Goal: Navigation & Orientation: Find specific page/section

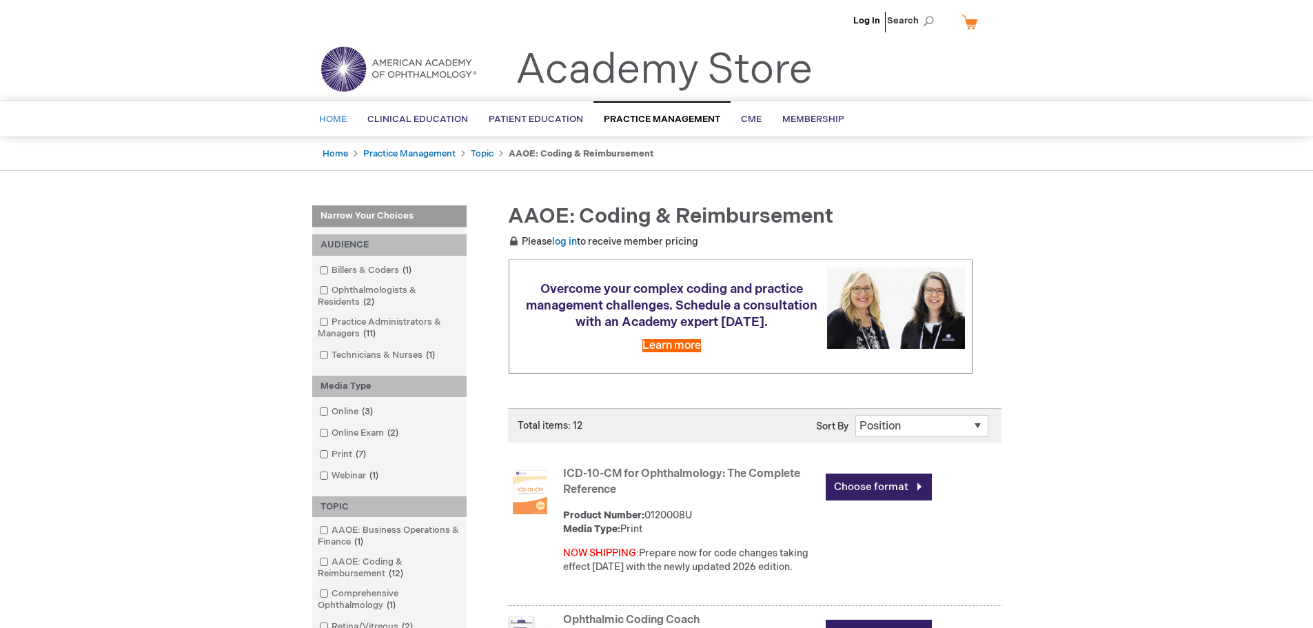
click at [338, 118] on span "Home" at bounding box center [333, 119] width 28 height 11
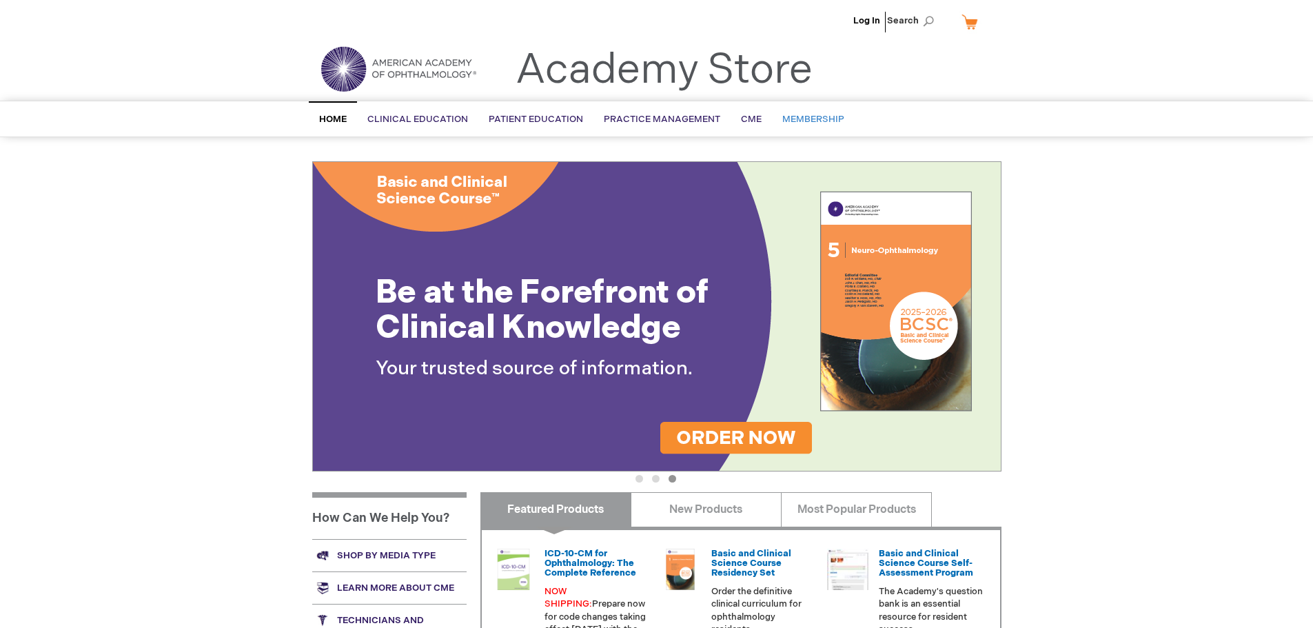
click at [797, 115] on span "Membership" at bounding box center [813, 119] width 62 height 11
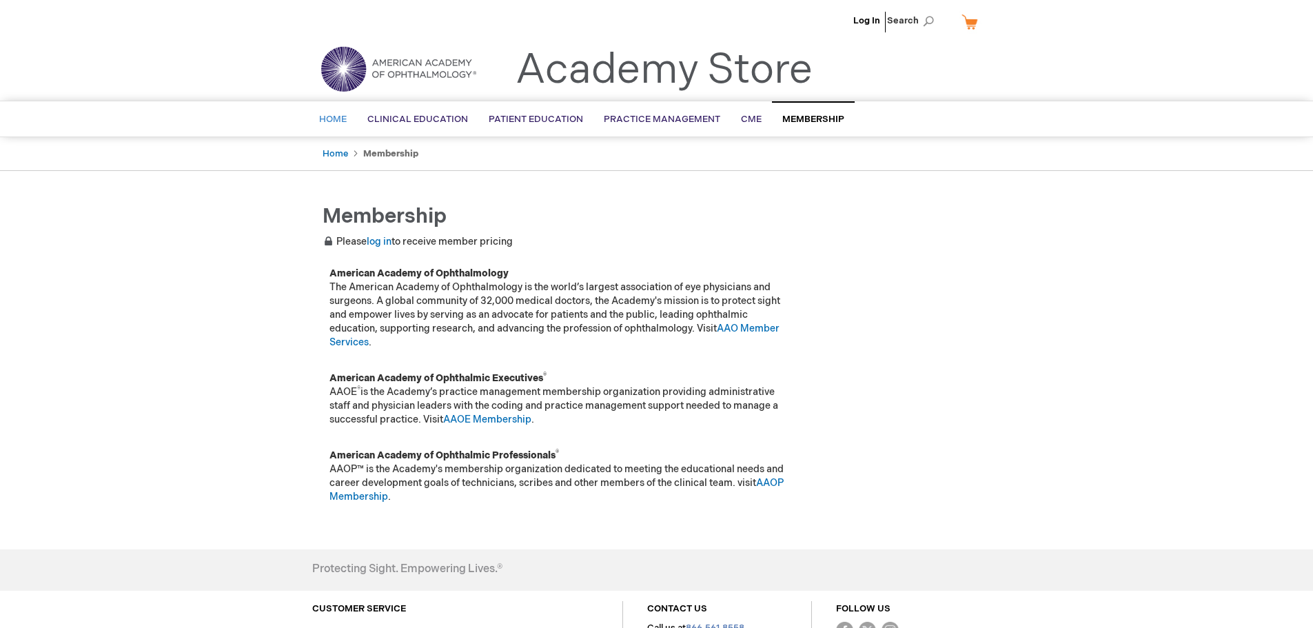
click at [331, 118] on span "Home" at bounding box center [333, 119] width 28 height 11
